Goal: Task Accomplishment & Management: Manage account settings

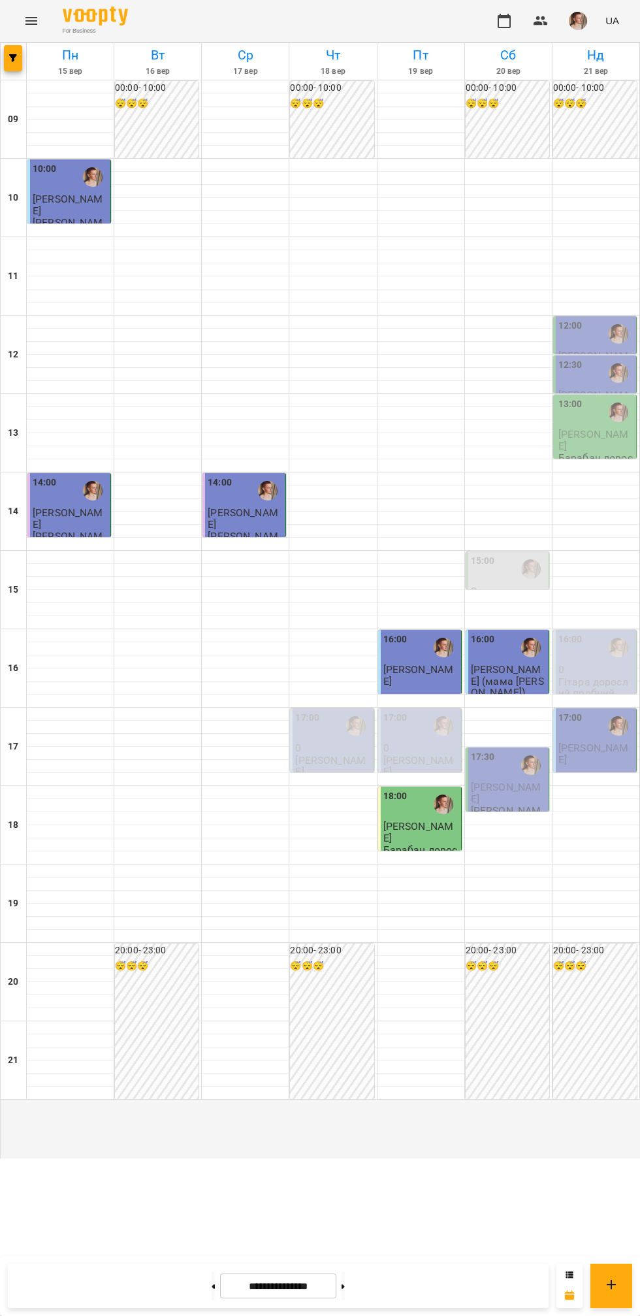
click at [500, 805] on span "[PERSON_NAME]" at bounding box center [506, 793] width 71 height 24
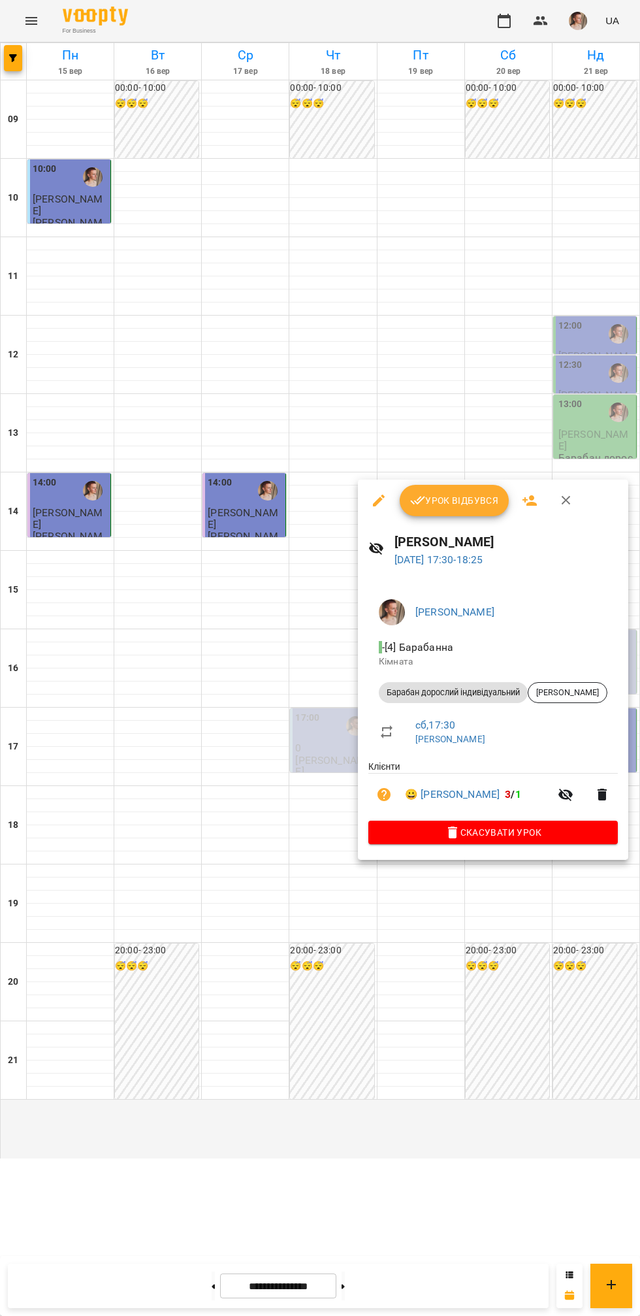
click at [476, 503] on span "Урок відбувся" at bounding box center [454, 501] width 89 height 16
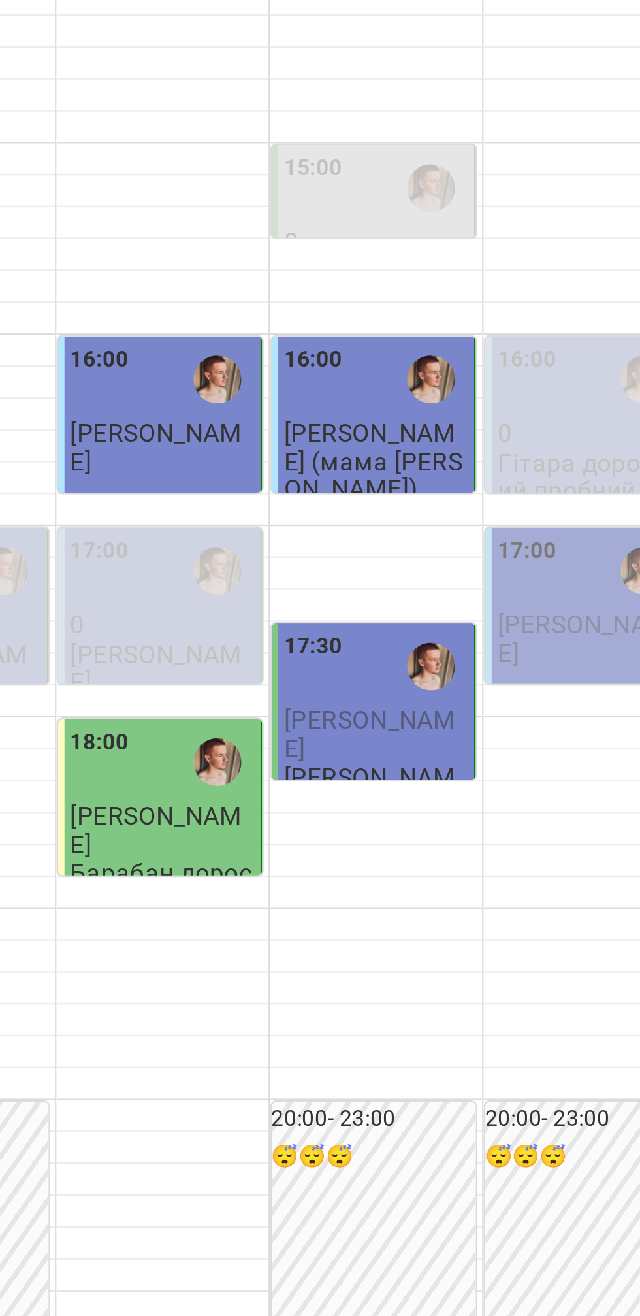
click at [546, 780] on div at bounding box center [531, 765] width 30 height 30
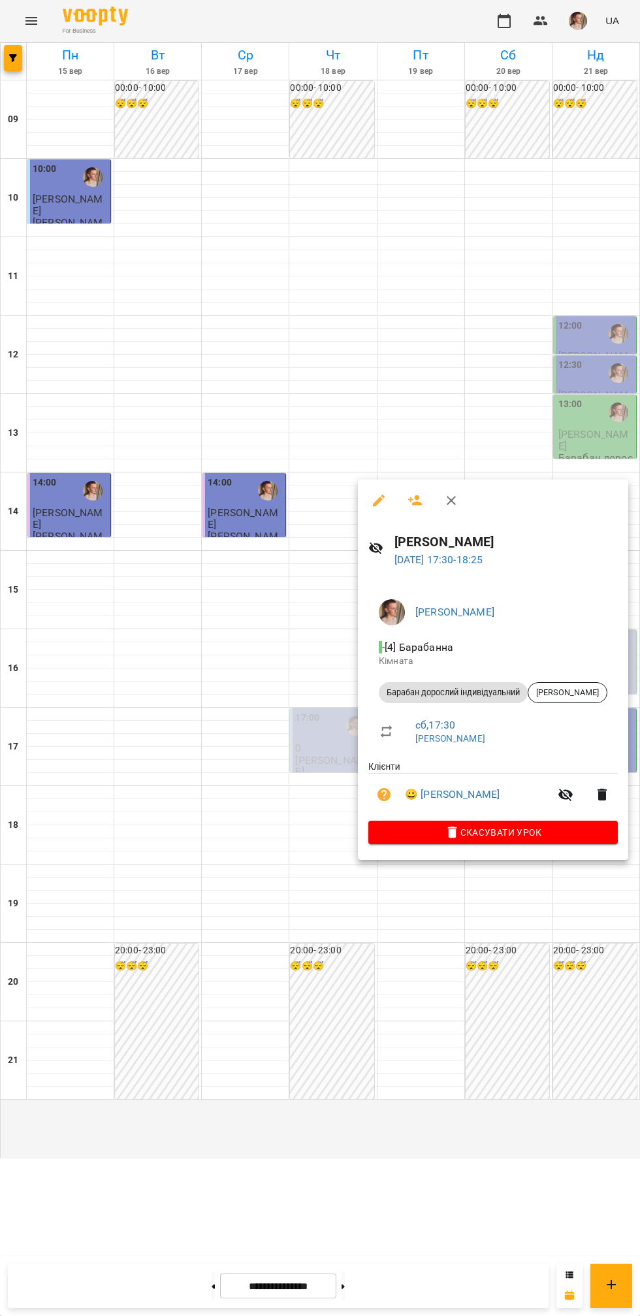
click at [431, 324] on div at bounding box center [320, 658] width 640 height 1316
